Goal: Information Seeking & Learning: Understand process/instructions

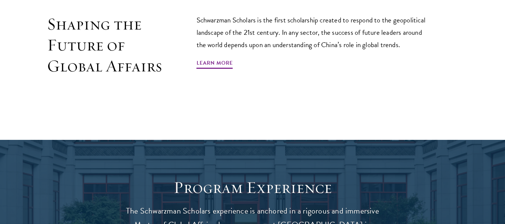
scroll to position [509, 0]
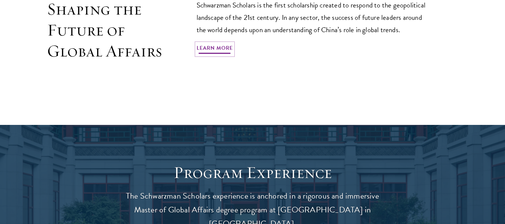
click at [213, 45] on link "Learn More" at bounding box center [215, 49] width 36 height 12
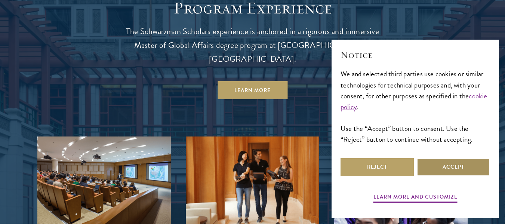
scroll to position [667, 0]
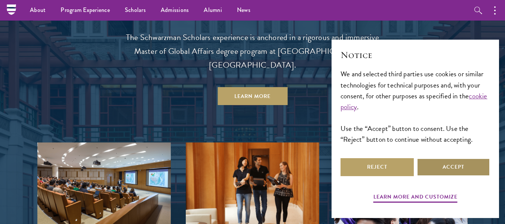
click at [451, 165] on button "Accept" at bounding box center [453, 167] width 73 height 18
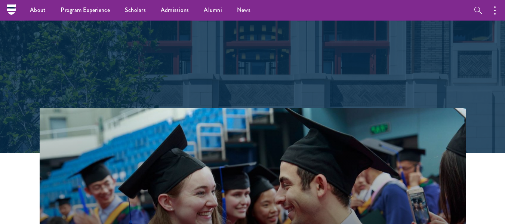
scroll to position [0, 0]
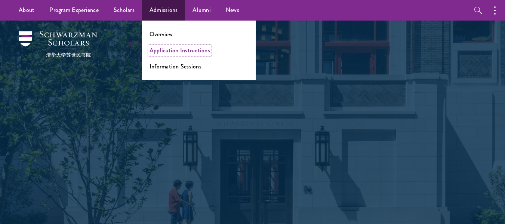
click at [193, 50] on link "Application Instructions" at bounding box center [180, 50] width 61 height 9
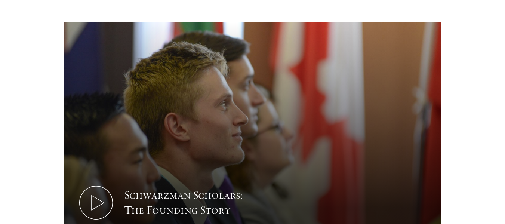
scroll to position [988, 0]
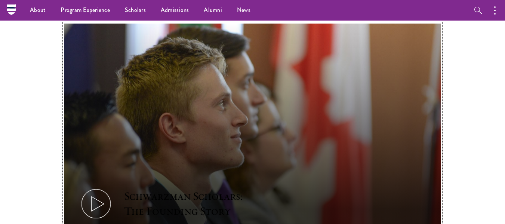
click at [94, 187] on icon at bounding box center [96, 204] width 34 height 34
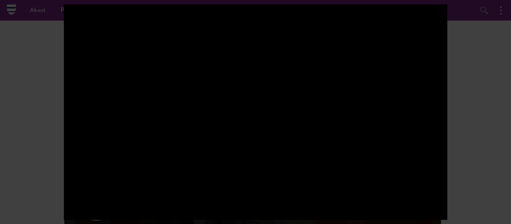
click at [53, 117] on div at bounding box center [255, 112] width 511 height 224
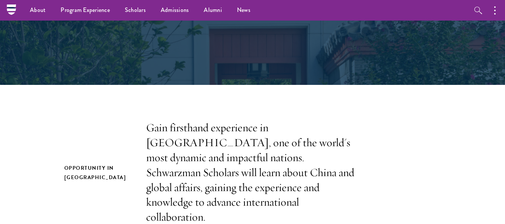
scroll to position [0, 0]
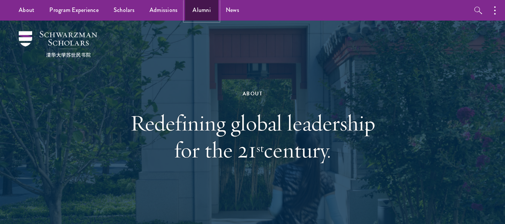
click at [203, 11] on link "Alumni" at bounding box center [201, 10] width 33 height 21
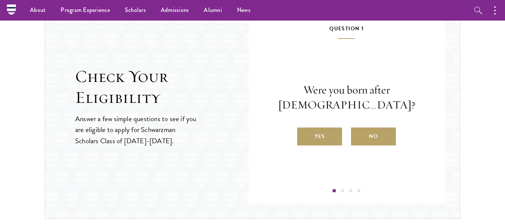
scroll to position [795, 0]
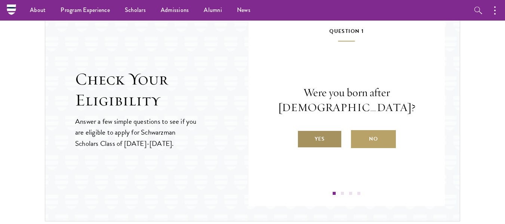
click at [303, 138] on label "Yes" at bounding box center [319, 139] width 45 height 18
click at [303, 138] on input "Yes" at bounding box center [300, 134] width 7 height 7
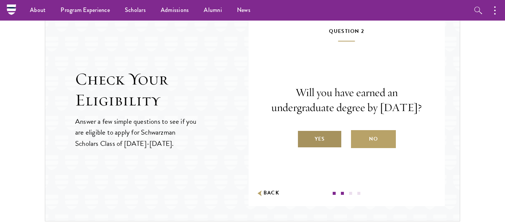
click at [331, 142] on label "Yes" at bounding box center [319, 139] width 45 height 18
click at [304, 138] on input "Yes" at bounding box center [300, 134] width 7 height 7
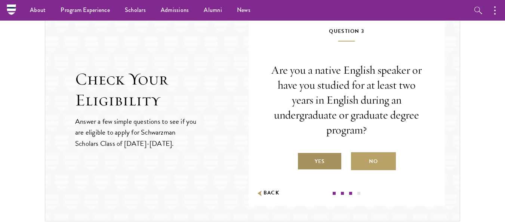
click at [326, 161] on label "Yes" at bounding box center [319, 161] width 45 height 18
click at [304, 160] on input "Yes" at bounding box center [300, 156] width 7 height 7
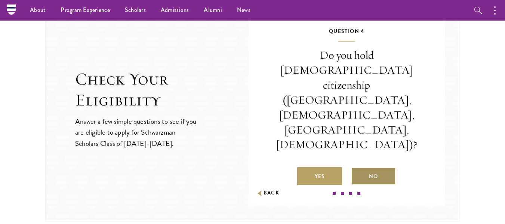
click at [376, 167] on label "No" at bounding box center [373, 176] width 45 height 18
click at [358, 168] on input "No" at bounding box center [354, 171] width 7 height 7
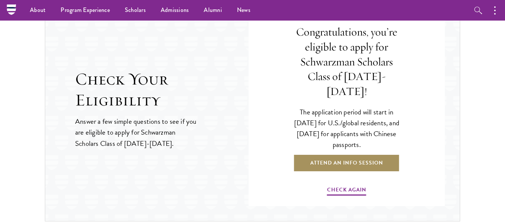
click at [351, 160] on link "Attend an Info Session" at bounding box center [347, 163] width 107 height 18
